Goal: Information Seeking & Learning: Find specific fact

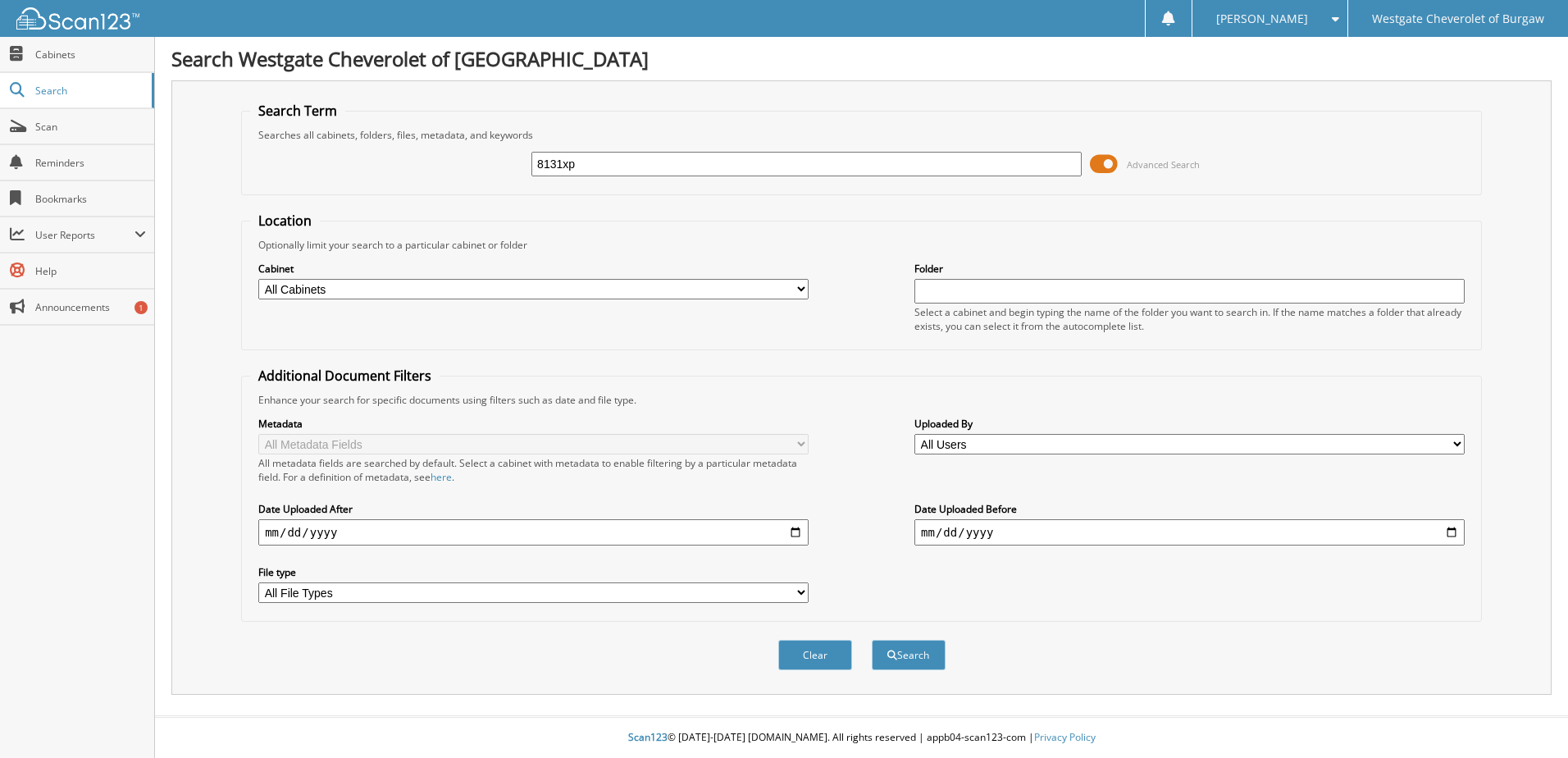
type input "8131xp"
click at [871, 639] on button "Search" at bounding box center [908, 654] width 74 height 30
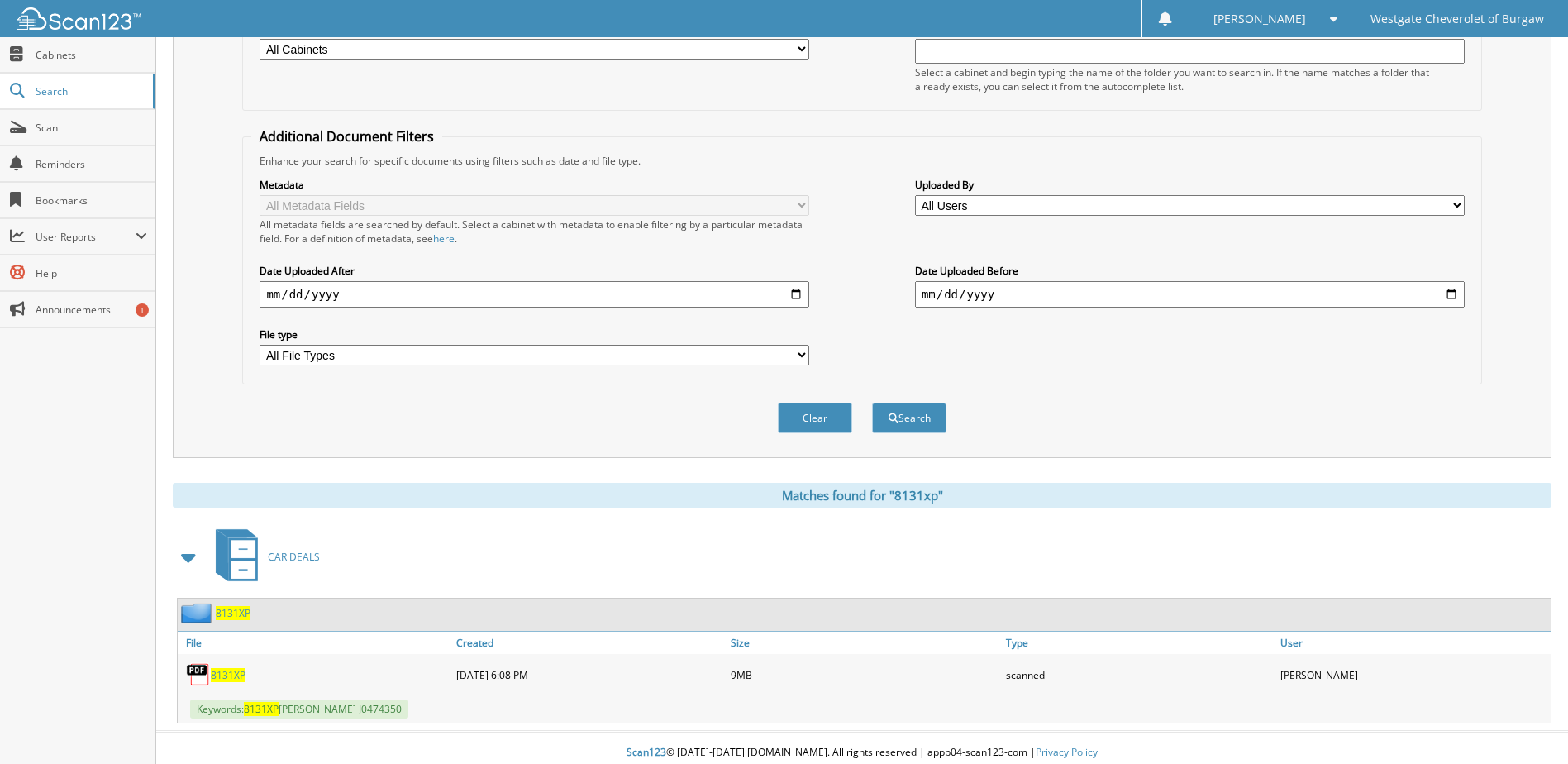
scroll to position [252, 0]
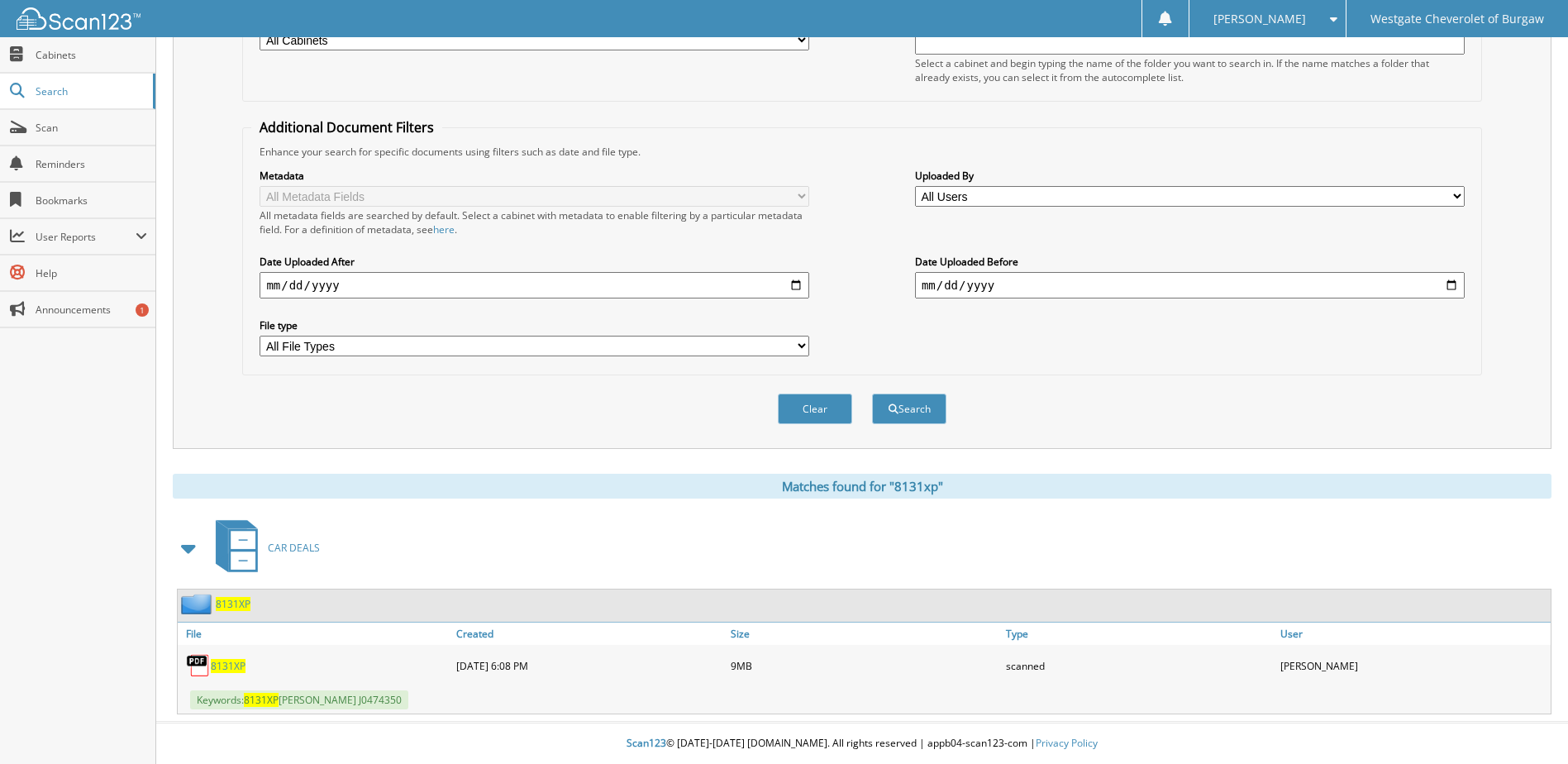
click at [233, 664] on span "8131XP" at bounding box center [229, 665] width 35 height 14
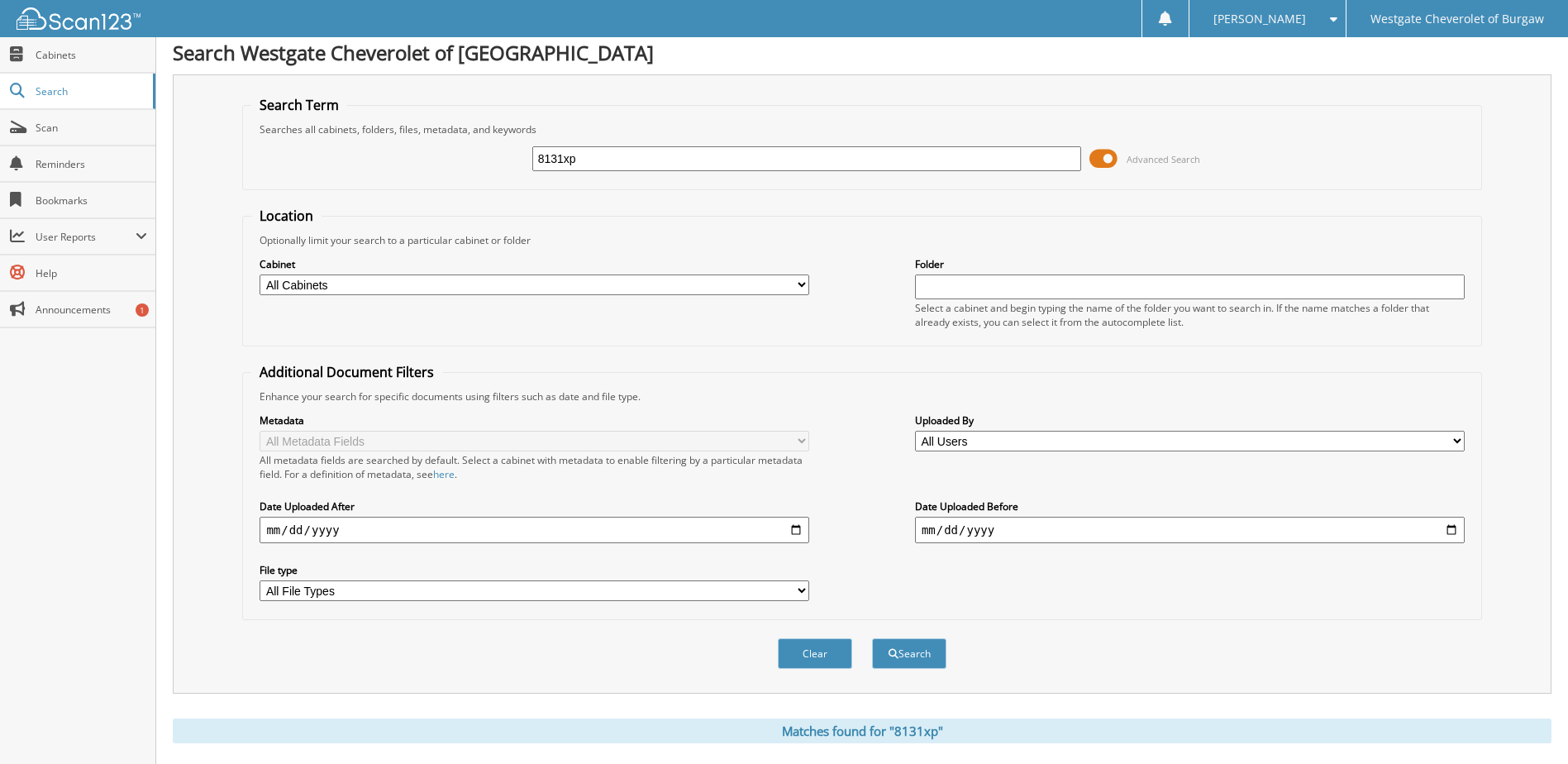
scroll to position [0, 0]
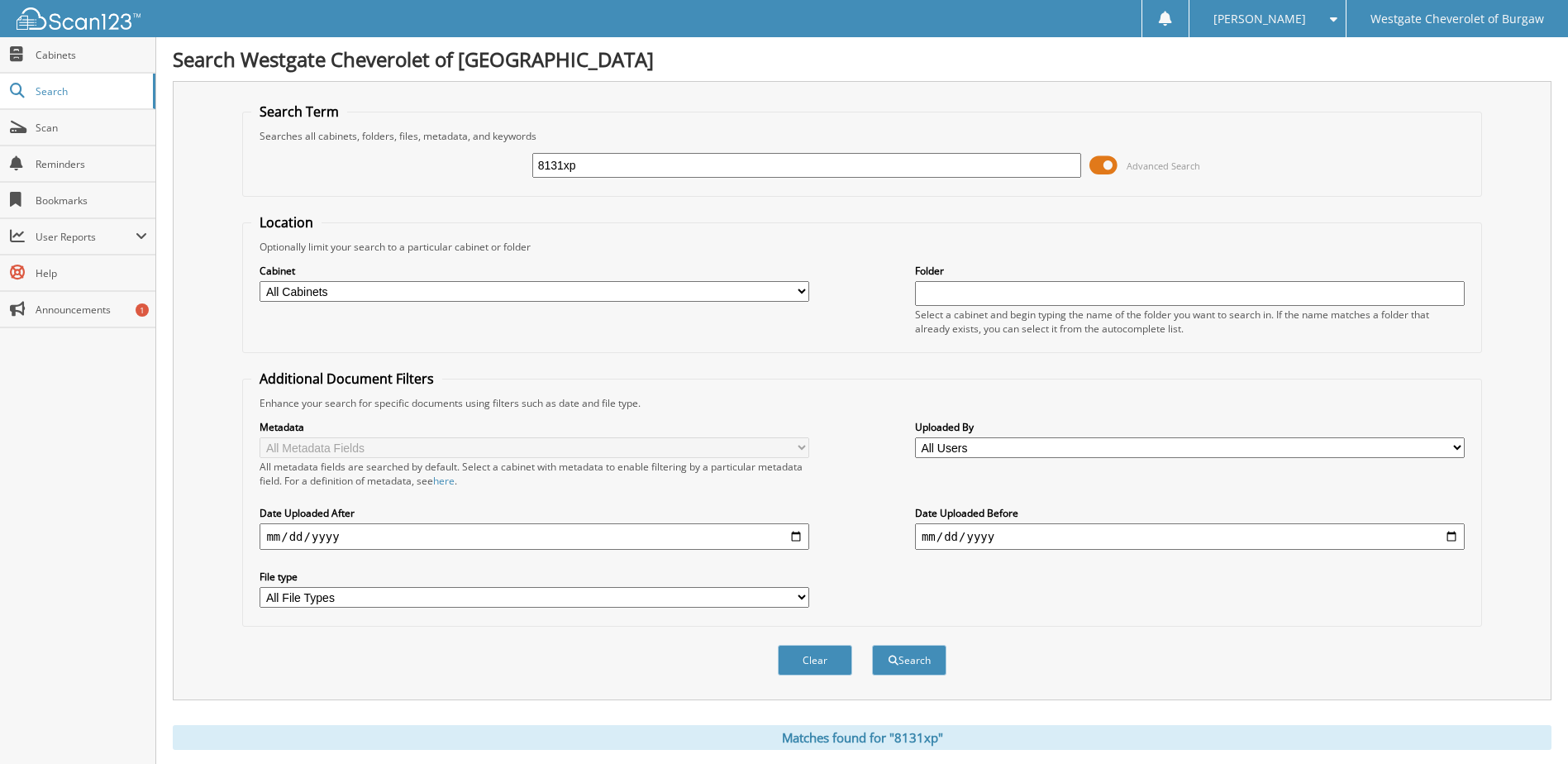
drag, startPoint x: 615, startPoint y: 166, endPoint x: 477, endPoint y: 155, distance: 138.4
click at [477, 155] on div "8131xp Advanced Search" at bounding box center [862, 165] width 1220 height 44
type input "8179K"
click at [872, 644] on button "Search" at bounding box center [909, 659] width 75 height 30
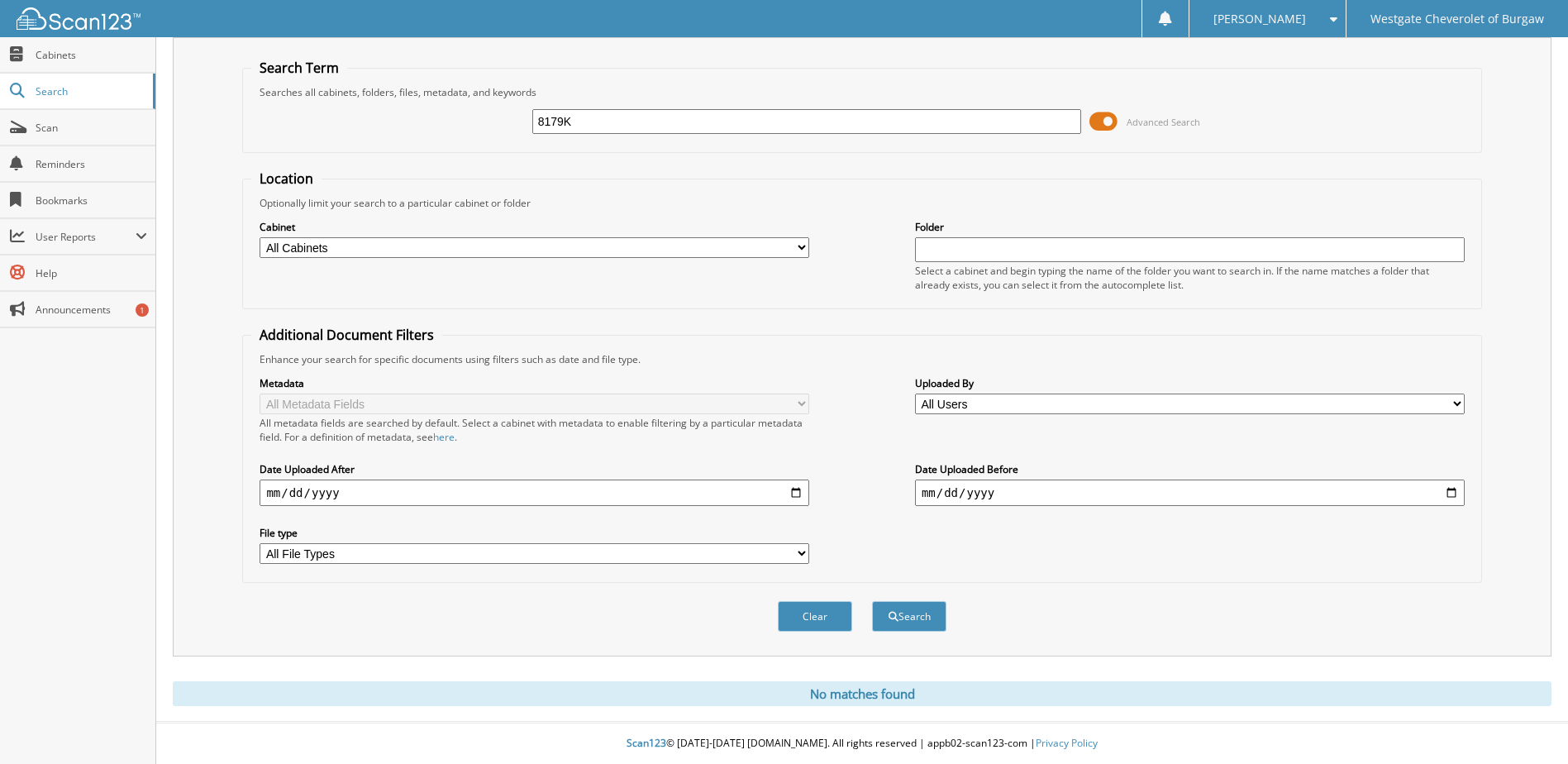
drag, startPoint x: 711, startPoint y: 126, endPoint x: 324, endPoint y: 114, distance: 387.2
click at [324, 114] on div "8179K Advanced Search" at bounding box center [862, 122] width 1220 height 44
